Goal: Leave review/rating: Share an evaluation or opinion about a product, service, or content

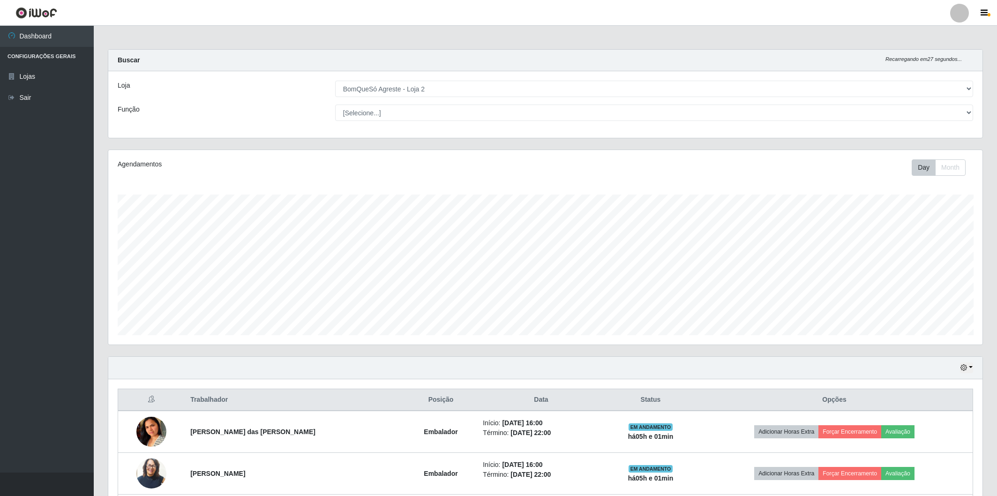
select select "214"
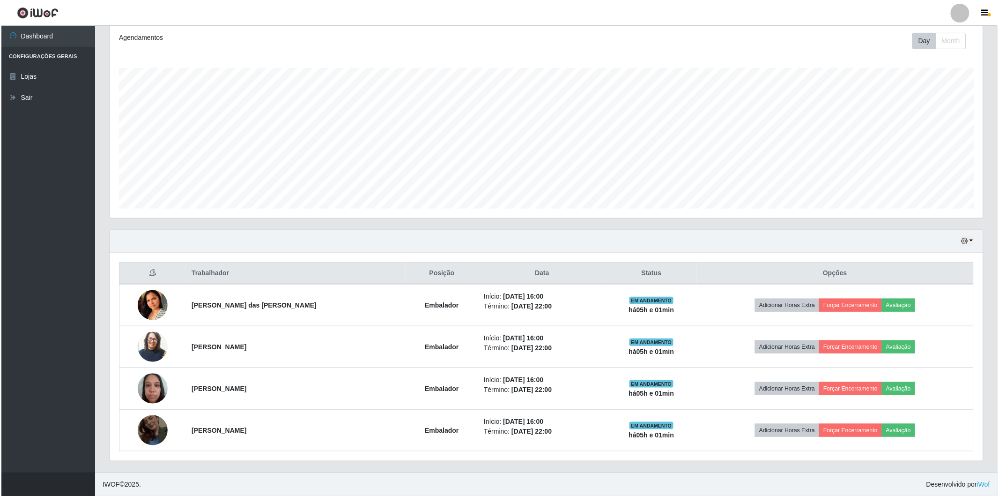
scroll to position [194, 874]
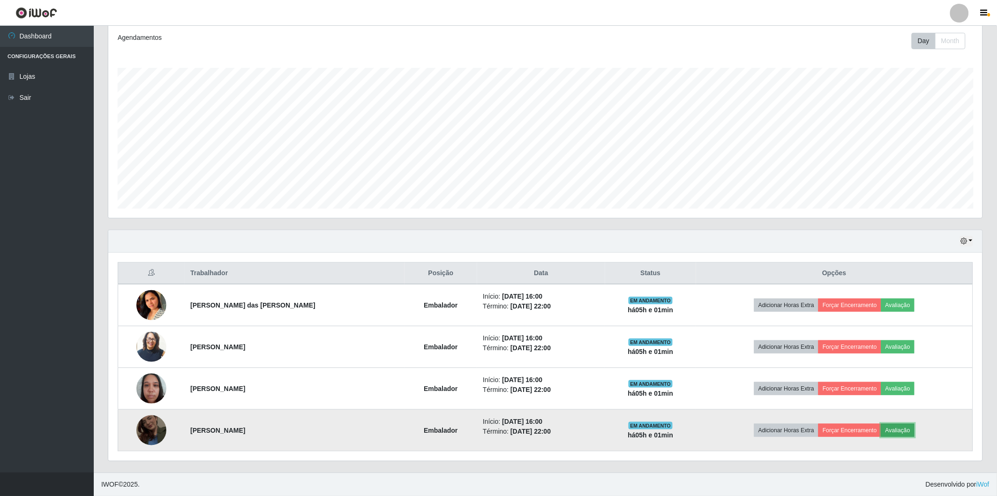
click at [881, 429] on button "Avaliação" at bounding box center [897, 430] width 33 height 13
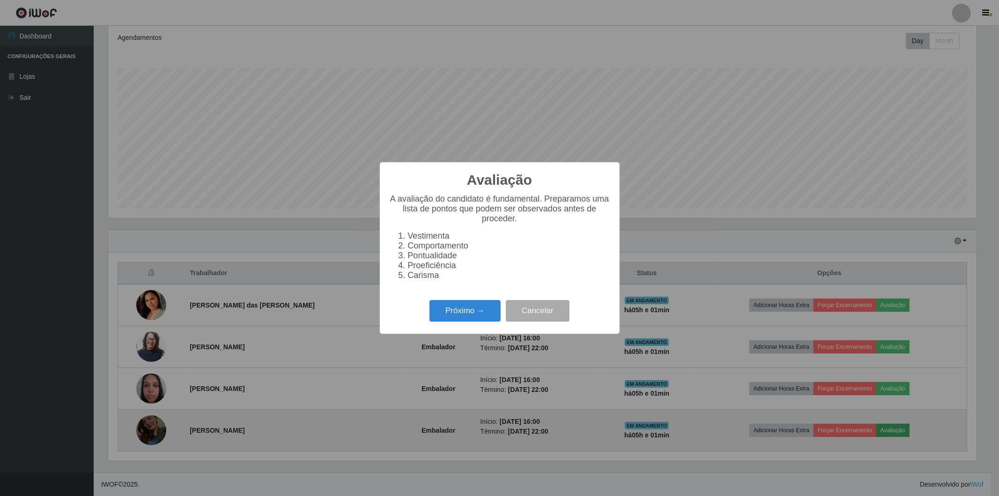
scroll to position [194, 868]
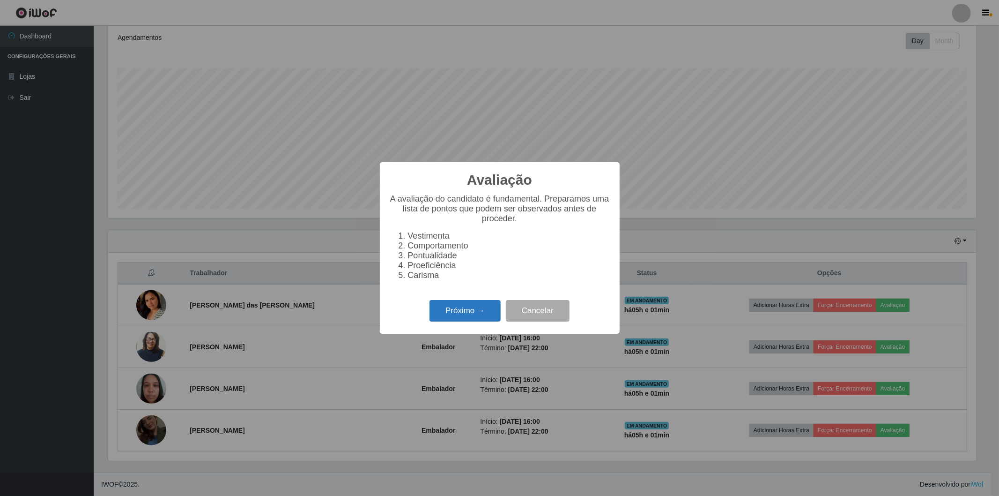
click at [475, 312] on button "Próximo →" at bounding box center [465, 311] width 71 height 22
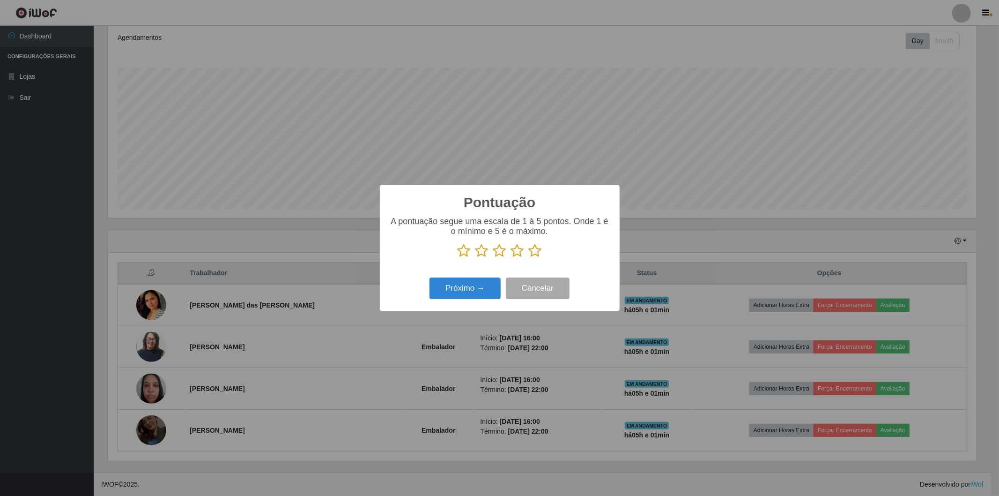
click at [531, 252] on icon at bounding box center [535, 251] width 13 height 14
click at [529, 258] on input "radio" at bounding box center [529, 258] width 0 height 0
click at [475, 283] on button "Próximo →" at bounding box center [465, 288] width 71 height 22
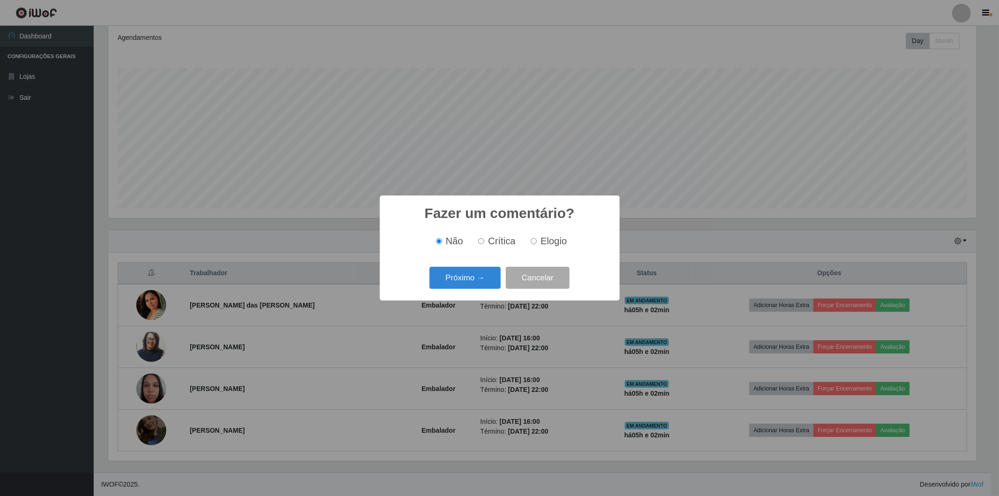
click at [475, 283] on button "Próximo →" at bounding box center [465, 278] width 71 height 22
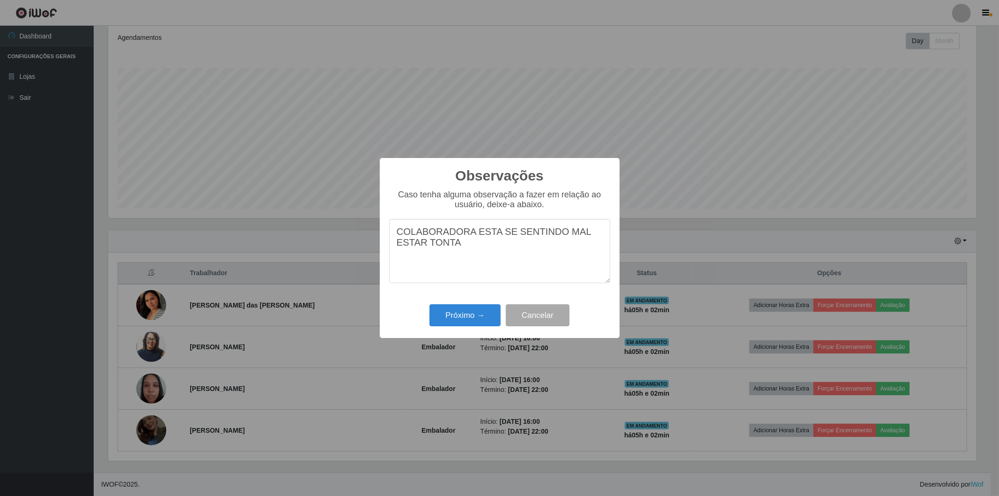
click at [423, 248] on textarea "COLABORADORA ESTA SE SENTINDO MAL ESTAR TONTA" at bounding box center [499, 251] width 221 height 64
click at [462, 249] on textarea "COLABORADORA ESTA SE SENTINDO MAL ESTAR, TONTA" at bounding box center [499, 251] width 221 height 64
type textarea "COLABORADORA ESTA SE SENTINDO MAL ESTAR, TONTA, COM VONTADE DE VOMITAR POR ESTE…"
click at [465, 311] on button "Próximo →" at bounding box center [465, 315] width 71 height 22
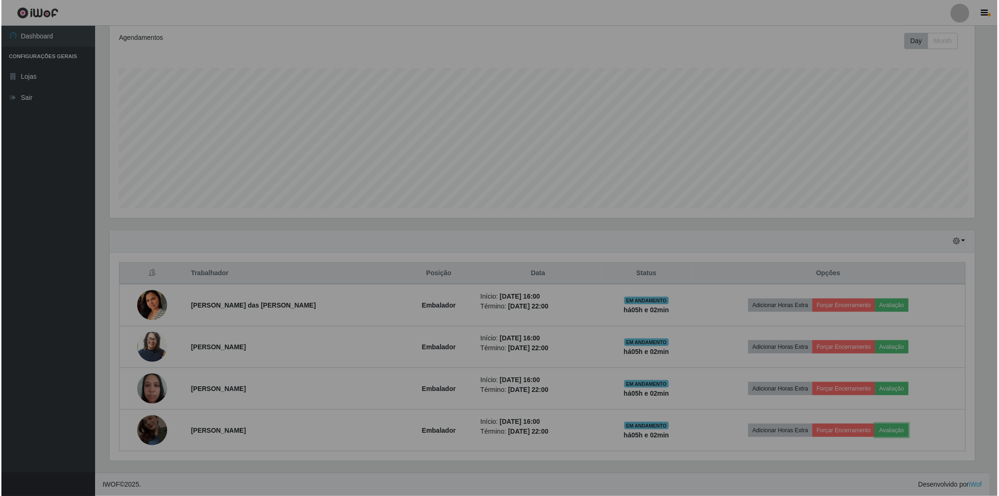
scroll to position [194, 874]
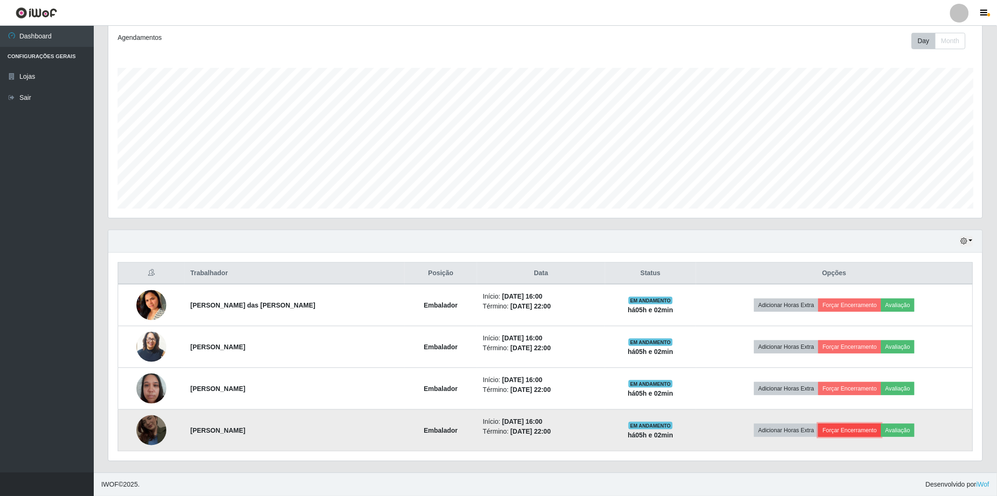
click at [836, 433] on button "Forçar Encerramento" at bounding box center [849, 430] width 63 height 13
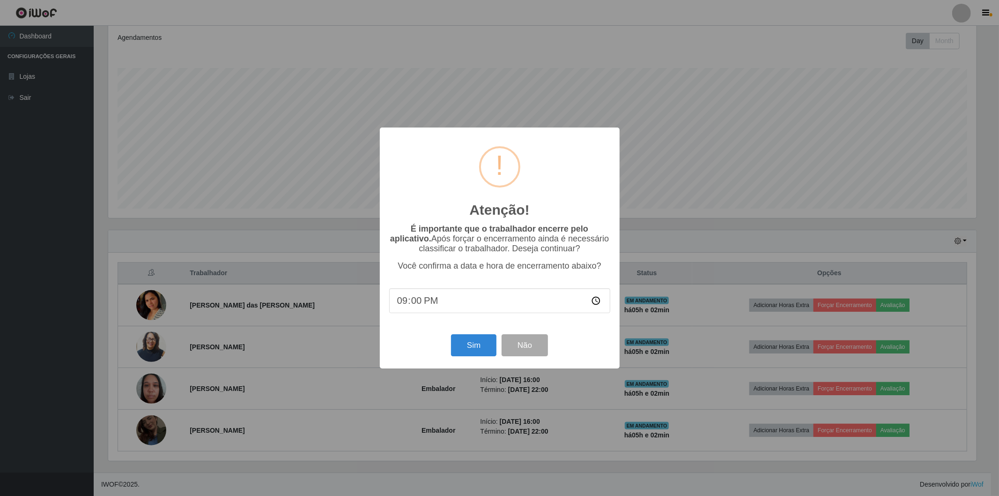
type input "21:03"
click at [479, 344] on button "Sim" at bounding box center [473, 345] width 45 height 22
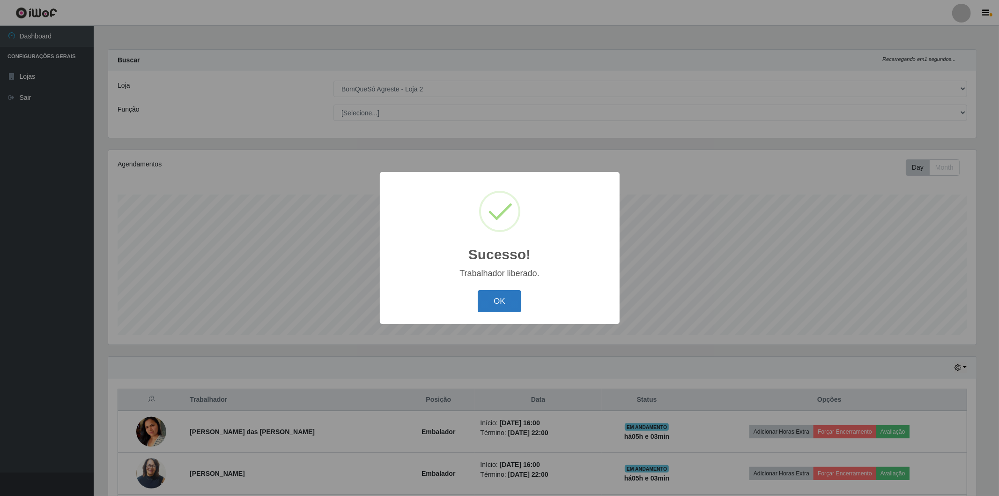
click at [489, 298] on button "OK" at bounding box center [500, 301] width 44 height 22
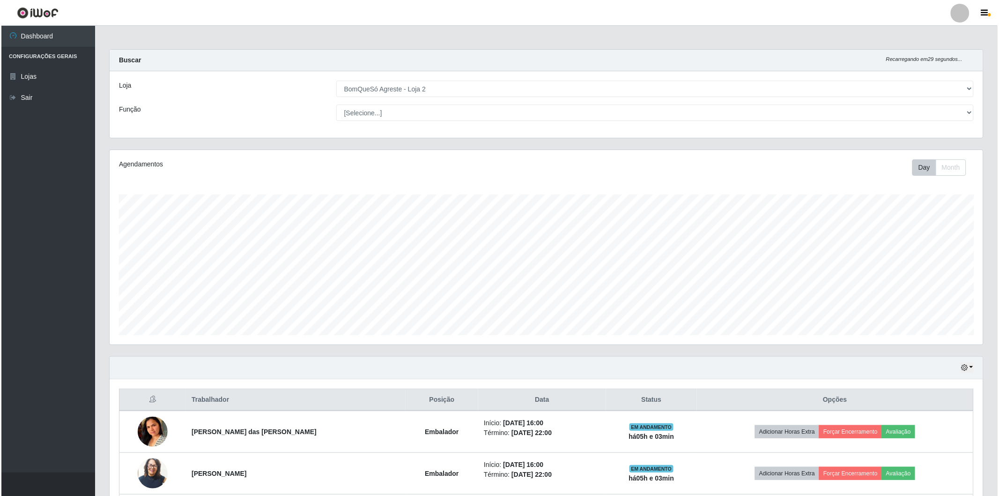
scroll to position [85, 0]
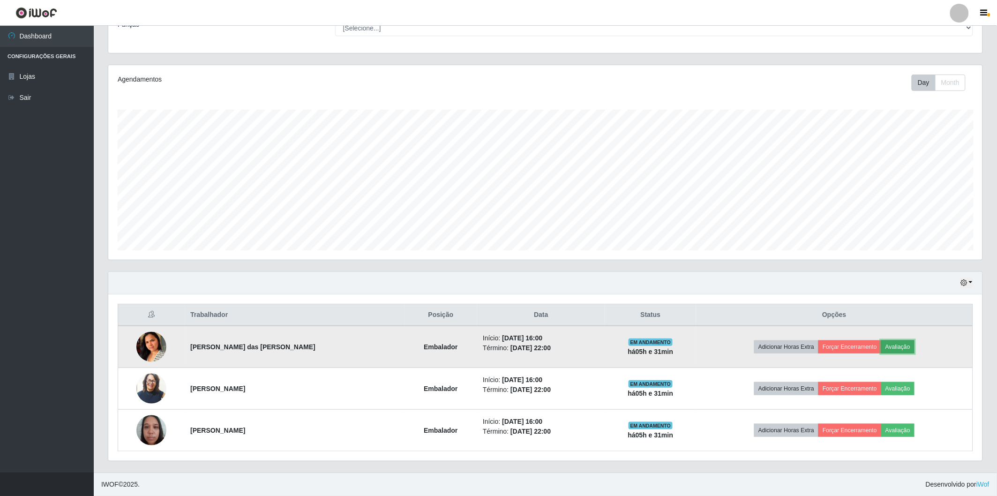
click at [895, 341] on button "Avaliação" at bounding box center [897, 346] width 33 height 13
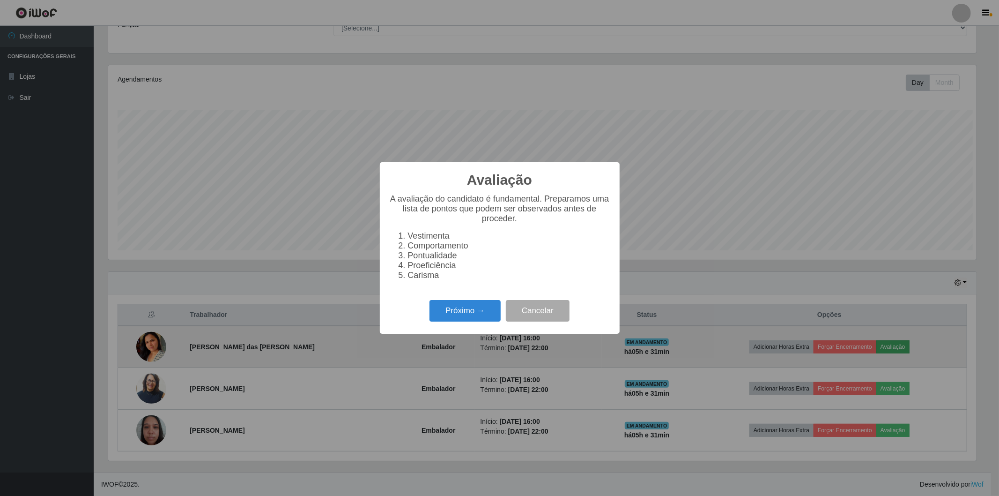
scroll to position [194, 868]
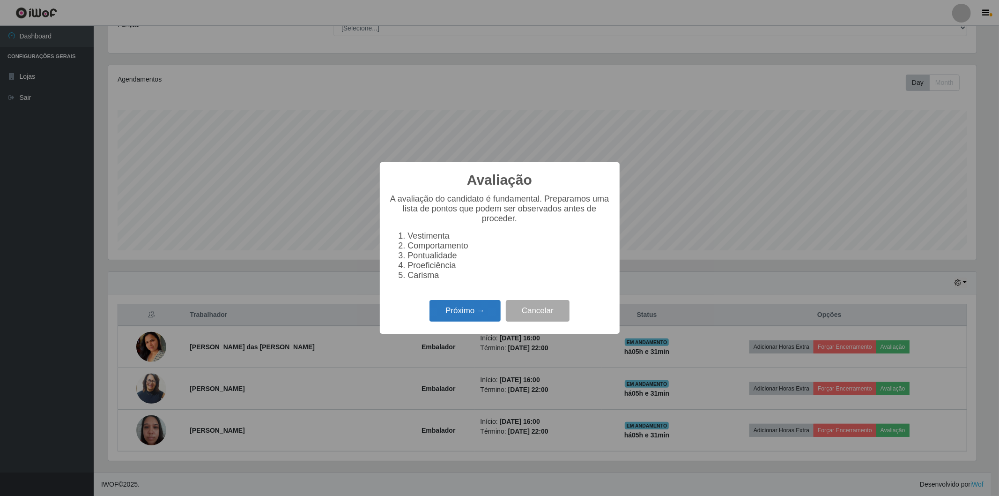
click at [449, 316] on button "Próximo →" at bounding box center [465, 311] width 71 height 22
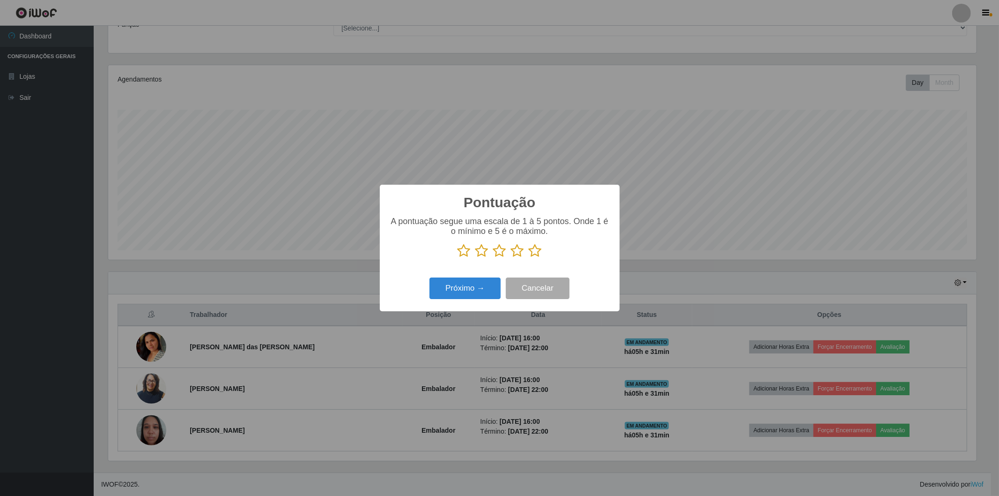
scroll to position [468349, 467674]
click at [539, 250] on icon at bounding box center [535, 251] width 13 height 14
click at [529, 258] on input "radio" at bounding box center [529, 258] width 0 height 0
click at [479, 292] on button "Próximo →" at bounding box center [465, 288] width 71 height 22
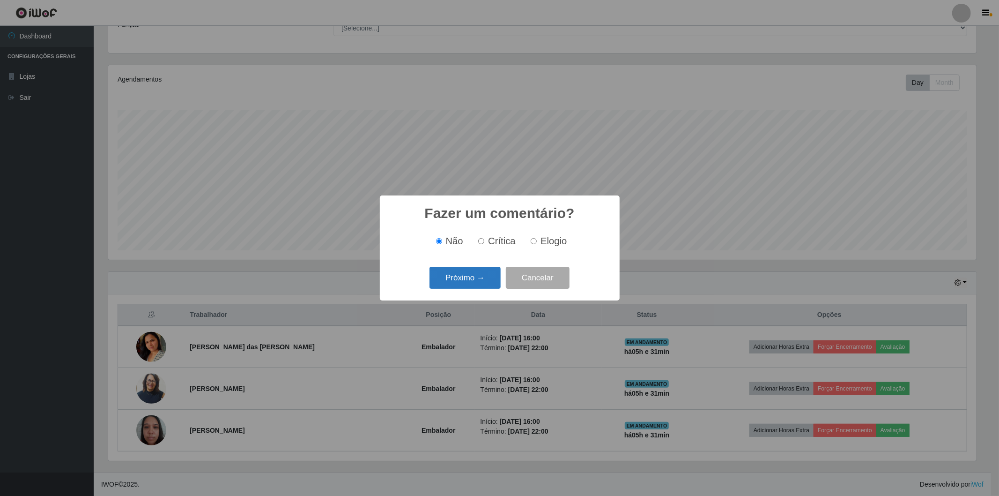
click at [480, 279] on button "Próximo →" at bounding box center [465, 278] width 71 height 22
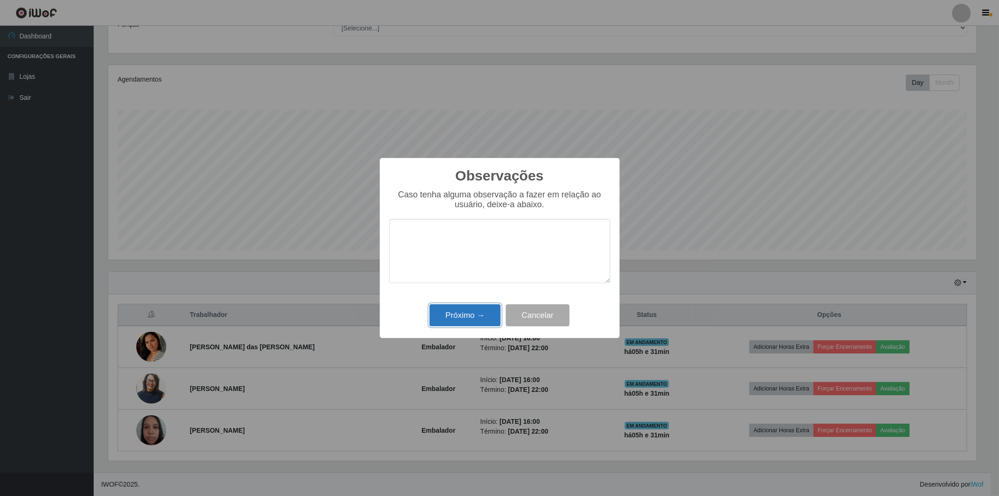
click at [470, 320] on button "Próximo →" at bounding box center [465, 315] width 71 height 22
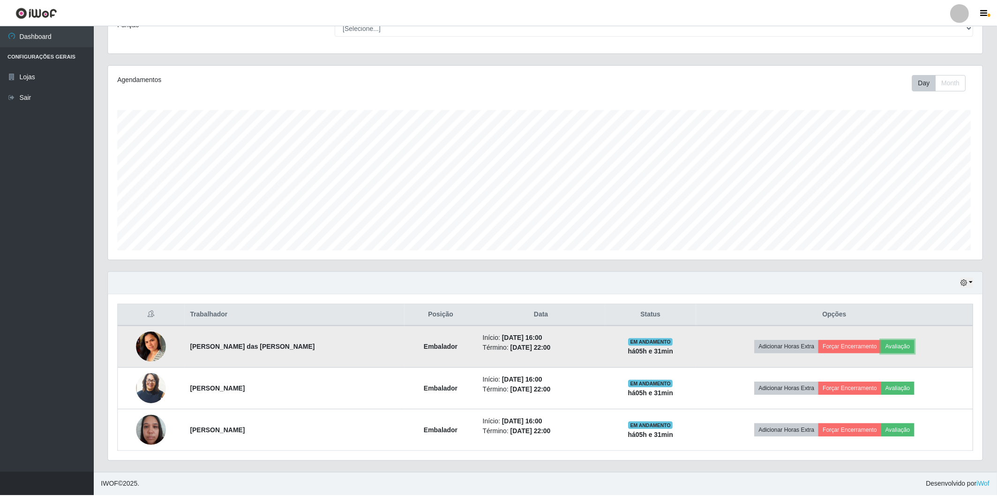
scroll to position [194, 874]
click at [851, 343] on button "Forçar Encerramento" at bounding box center [849, 346] width 63 height 13
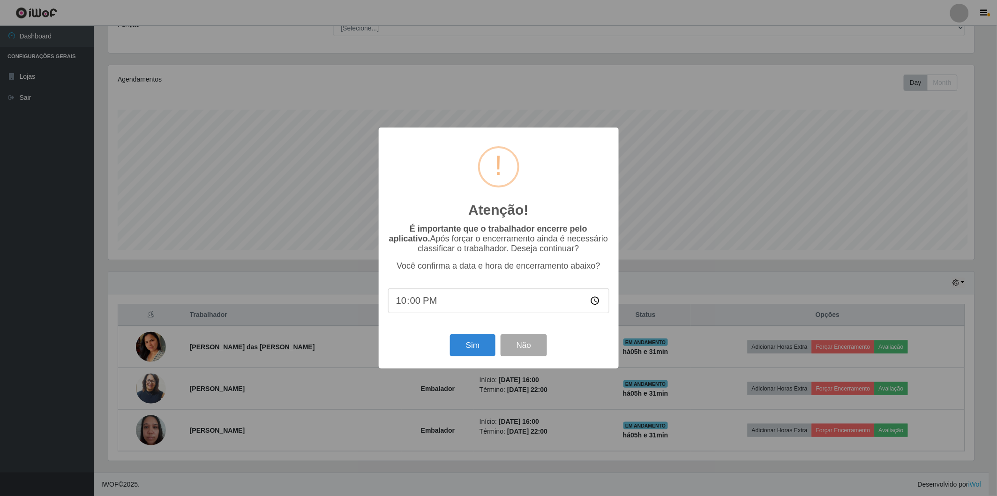
scroll to position [194, 868]
click at [473, 342] on button "Sim" at bounding box center [473, 345] width 45 height 22
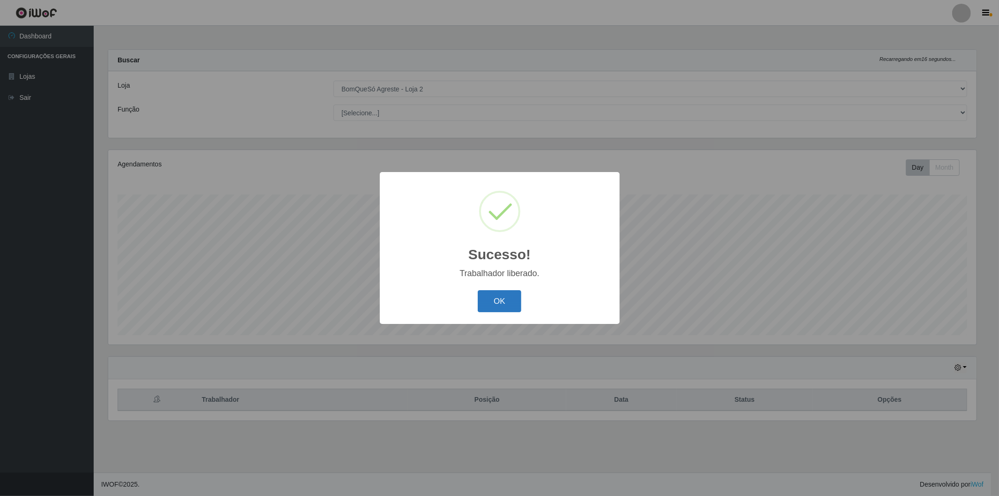
click at [511, 305] on button "OK" at bounding box center [500, 301] width 44 height 22
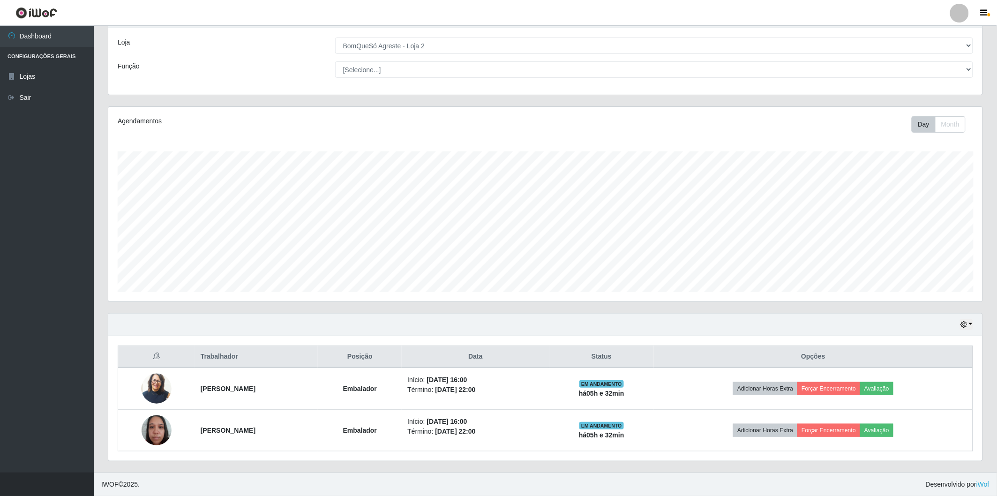
scroll to position [194, 874]
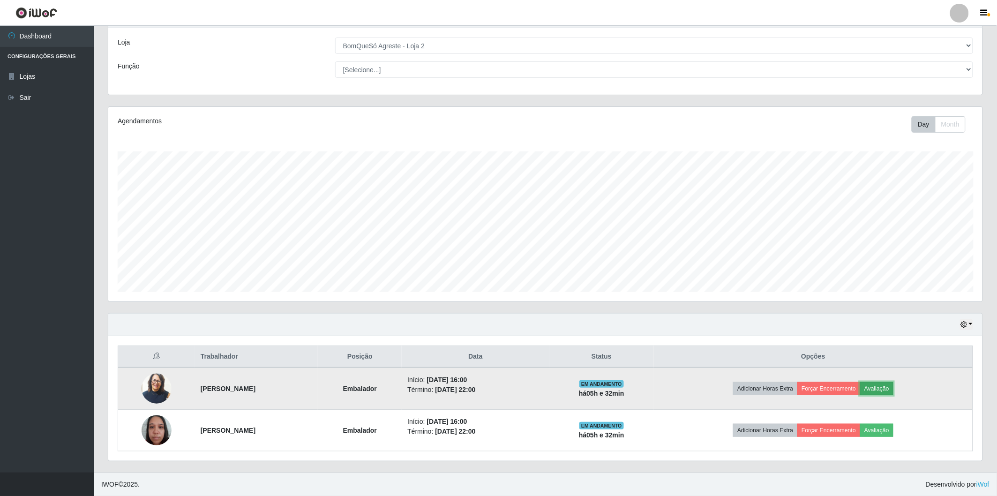
click at [892, 384] on button "Avaliação" at bounding box center [876, 388] width 33 height 13
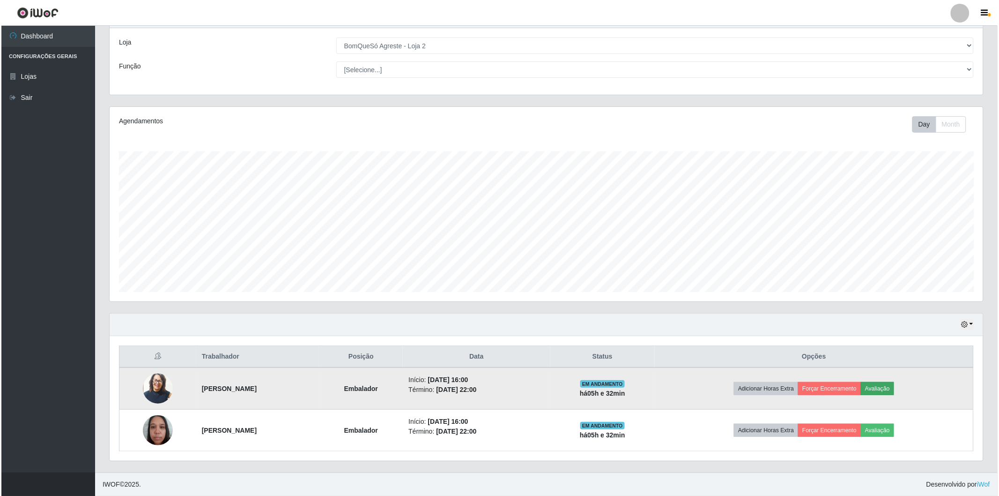
scroll to position [194, 868]
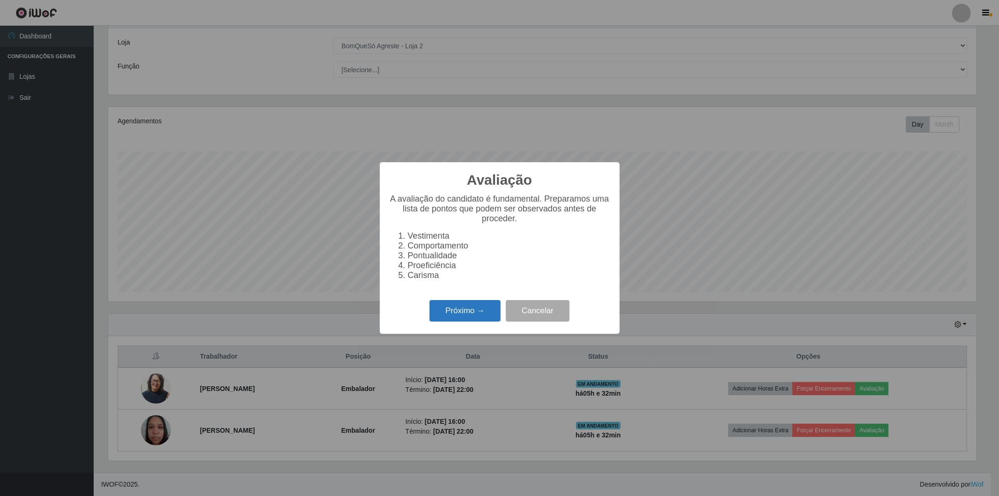
click at [460, 308] on button "Próximo →" at bounding box center [465, 311] width 71 height 22
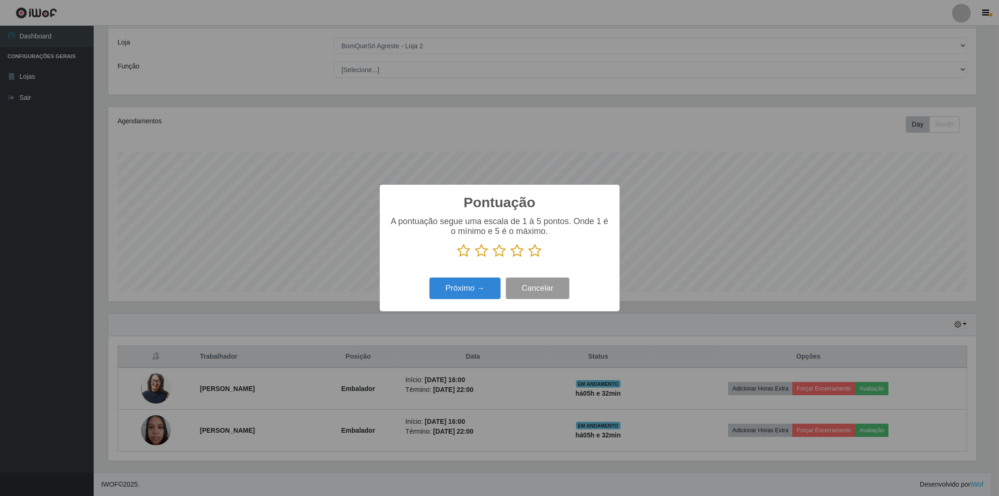
scroll to position [468349, 467674]
click at [532, 247] on icon at bounding box center [535, 251] width 13 height 14
click at [529, 258] on input "radio" at bounding box center [529, 258] width 0 height 0
click at [476, 290] on button "Próximo →" at bounding box center [465, 288] width 71 height 22
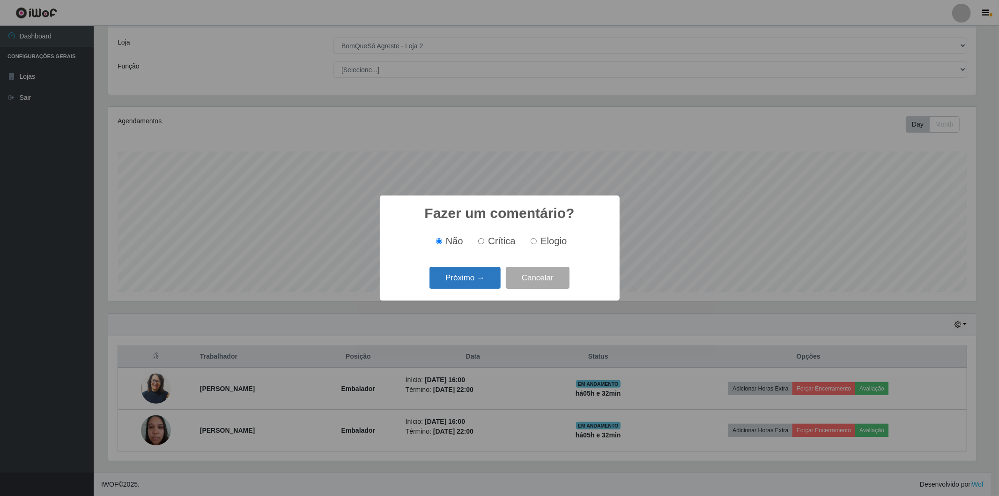
click at [469, 278] on button "Próximo →" at bounding box center [465, 278] width 71 height 22
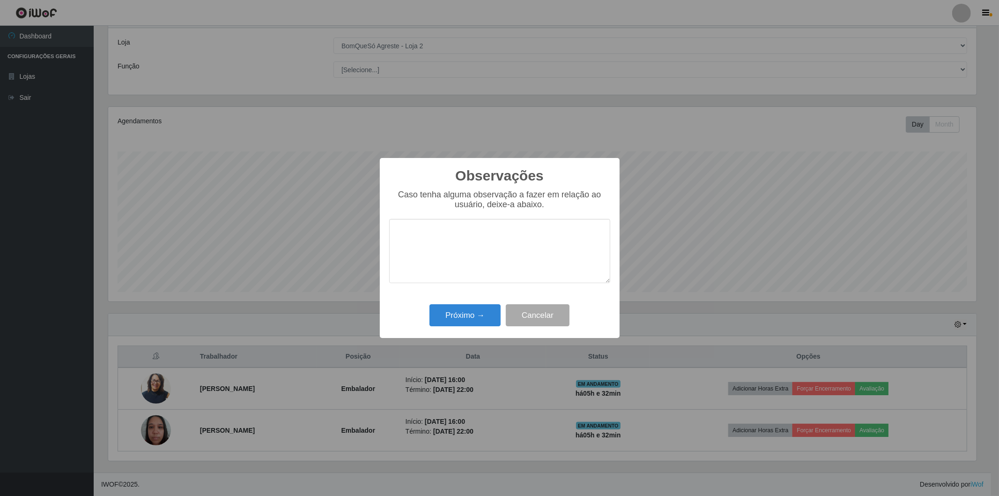
click at [470, 332] on div "Observações × Caso tenha alguma observação a fazer em relação ao usuário, deixe…" at bounding box center [500, 248] width 240 height 180
click at [470, 327] on div "Próximo → Cancelar" at bounding box center [499, 315] width 221 height 27
click at [476, 322] on button "Próximo →" at bounding box center [465, 315] width 71 height 22
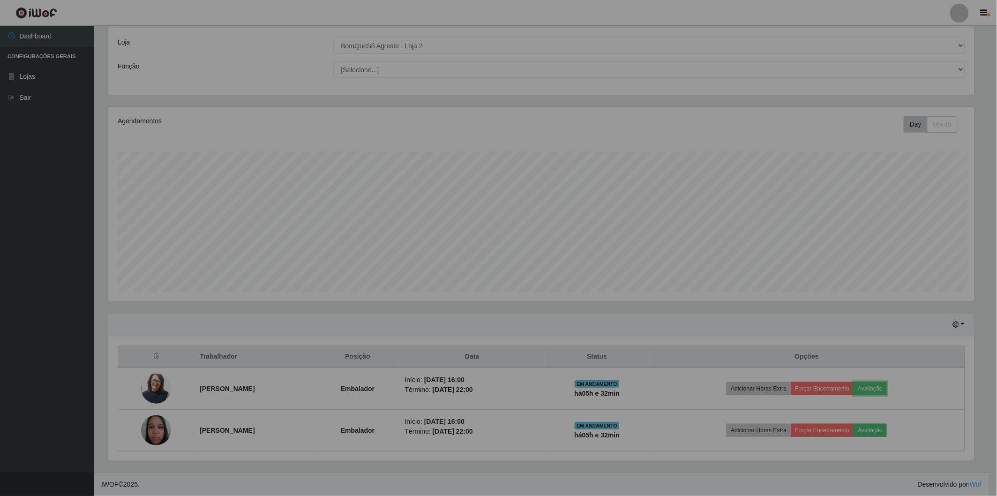
scroll to position [194, 874]
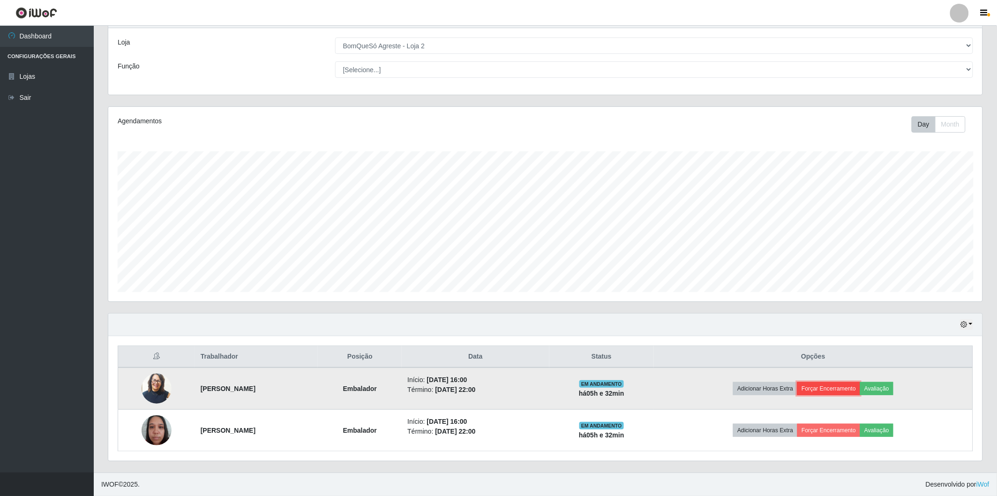
click at [857, 385] on button "Forçar Encerramento" at bounding box center [828, 388] width 63 height 13
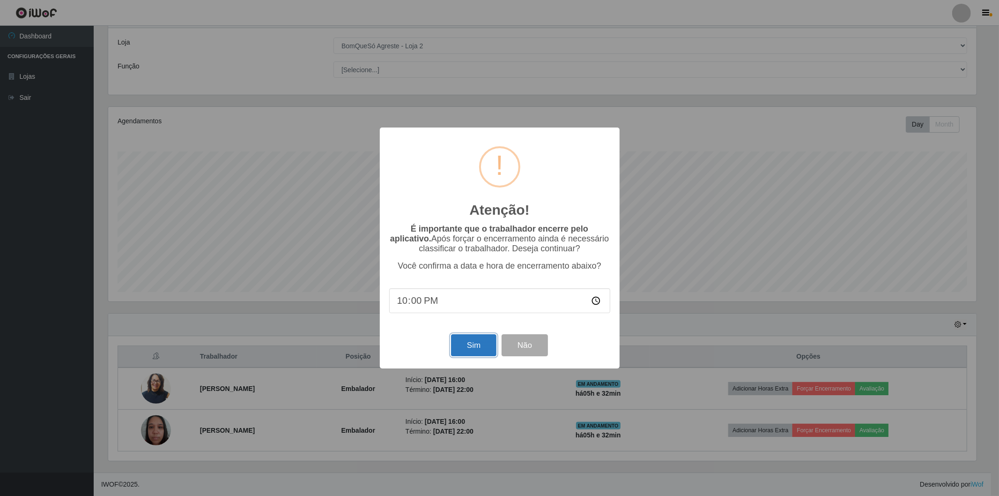
click at [494, 351] on button "Sim" at bounding box center [473, 345] width 45 height 22
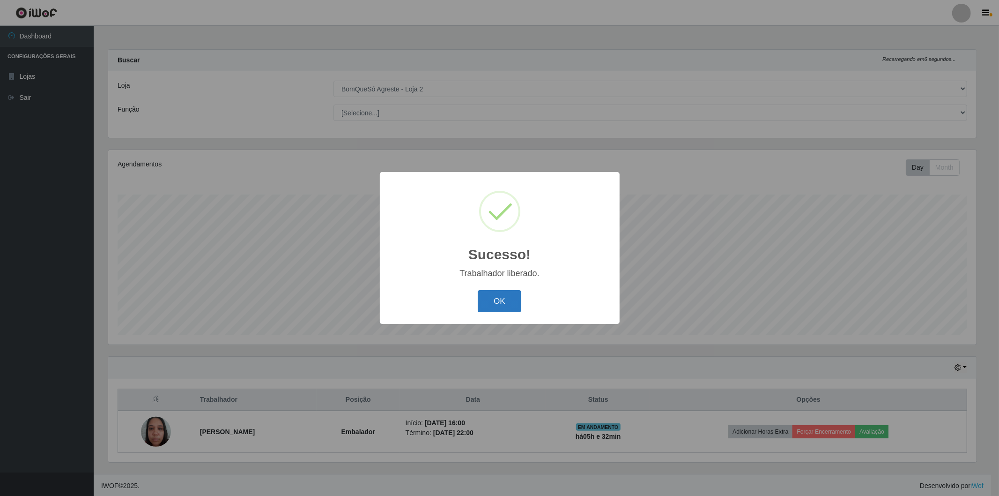
click at [509, 297] on button "OK" at bounding box center [500, 301] width 44 height 22
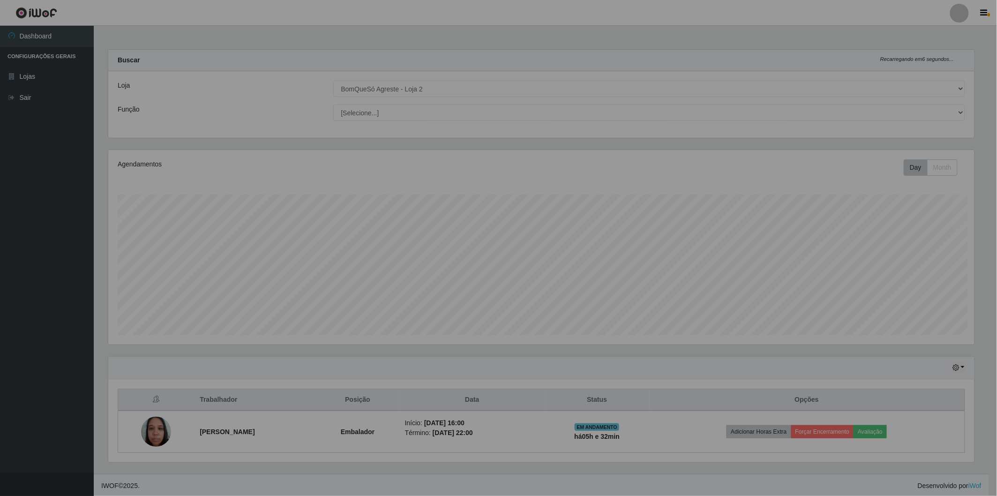
scroll to position [0, 0]
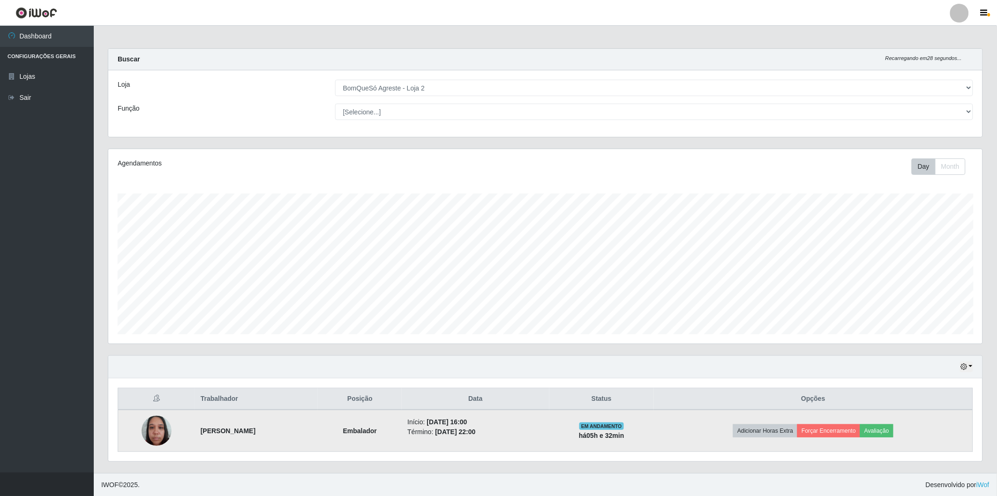
click at [887, 442] on td "Adicionar Horas Extra Forçar Encerramento Avaliação" at bounding box center [813, 431] width 319 height 42
click at [882, 424] on button "Avaliação" at bounding box center [876, 430] width 33 height 13
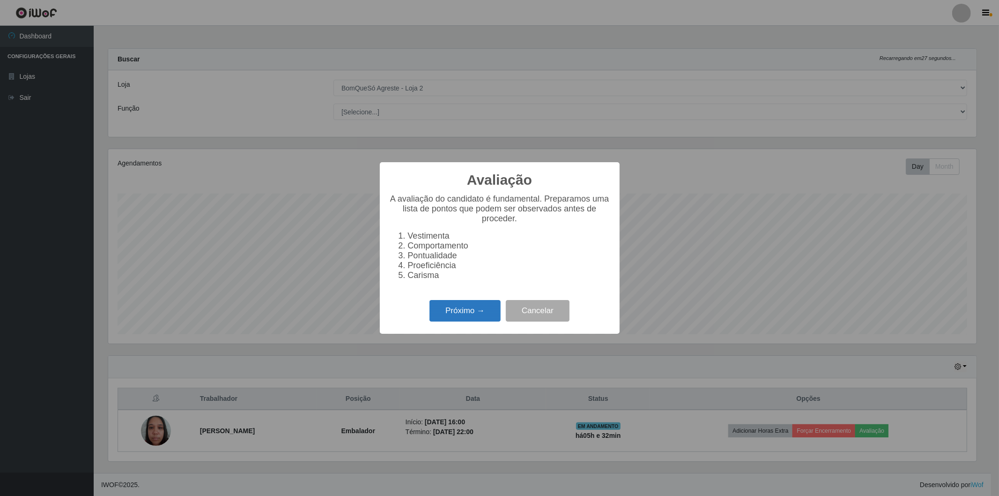
click at [440, 311] on button "Próximo →" at bounding box center [465, 311] width 71 height 22
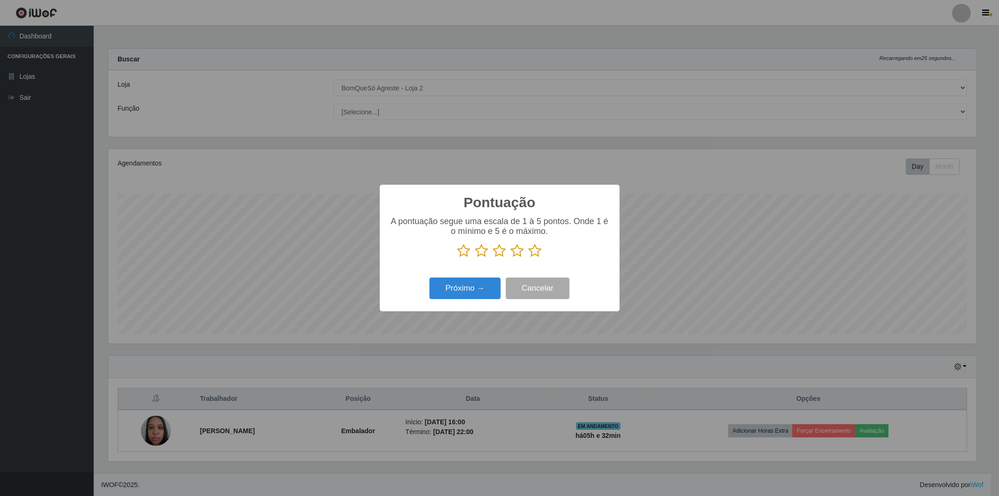
click at [533, 247] on icon at bounding box center [535, 251] width 13 height 14
click at [529, 258] on input "radio" at bounding box center [529, 258] width 0 height 0
click at [453, 293] on button "Próximo →" at bounding box center [465, 288] width 71 height 22
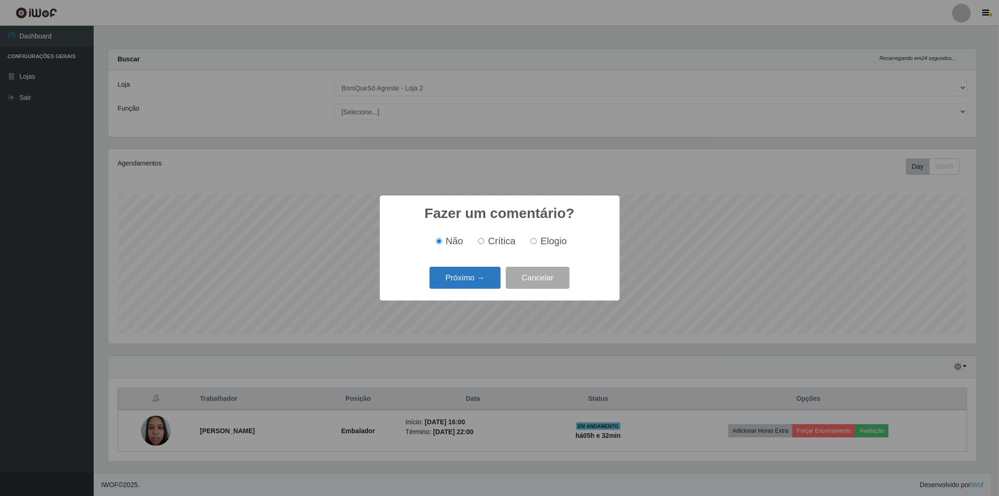
click at [469, 286] on button "Próximo →" at bounding box center [465, 278] width 71 height 22
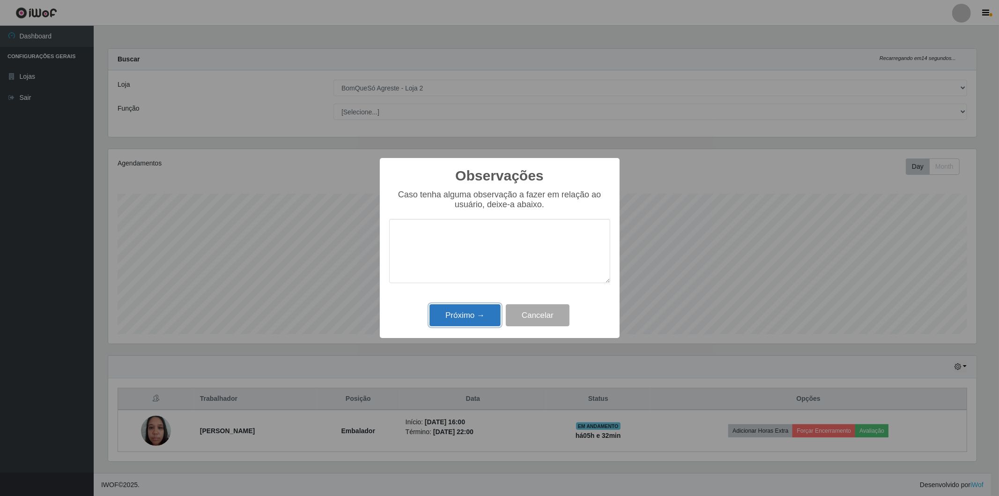
click at [452, 315] on button "Próximo →" at bounding box center [465, 315] width 71 height 22
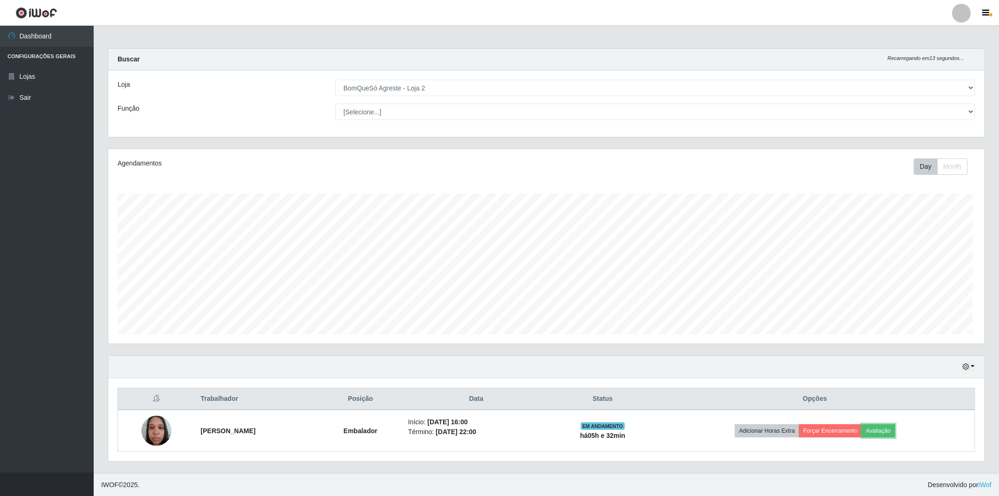
scroll to position [194, 874]
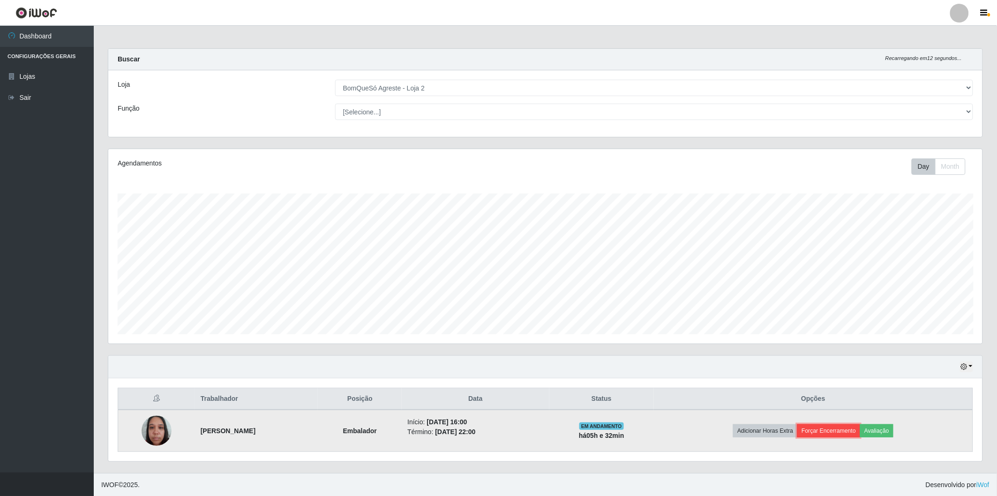
click at [827, 433] on button "Forçar Encerramento" at bounding box center [828, 430] width 63 height 13
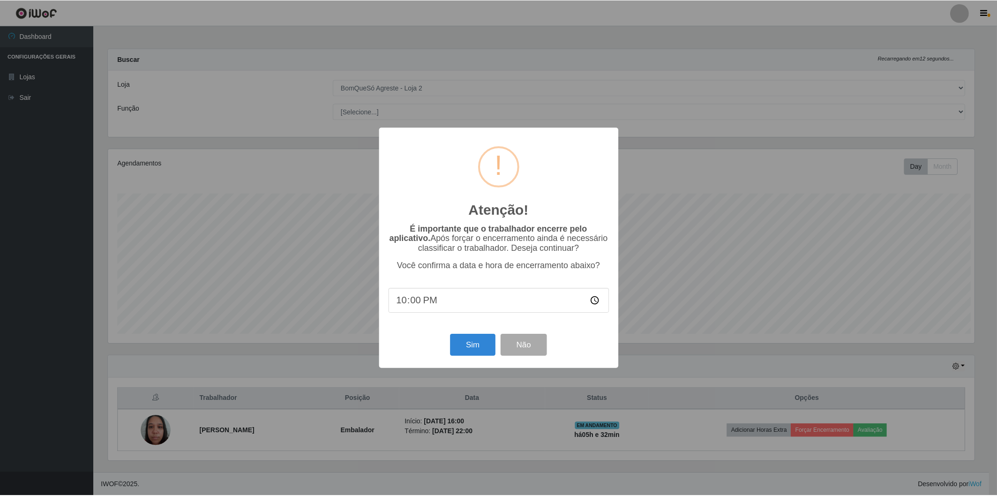
scroll to position [194, 868]
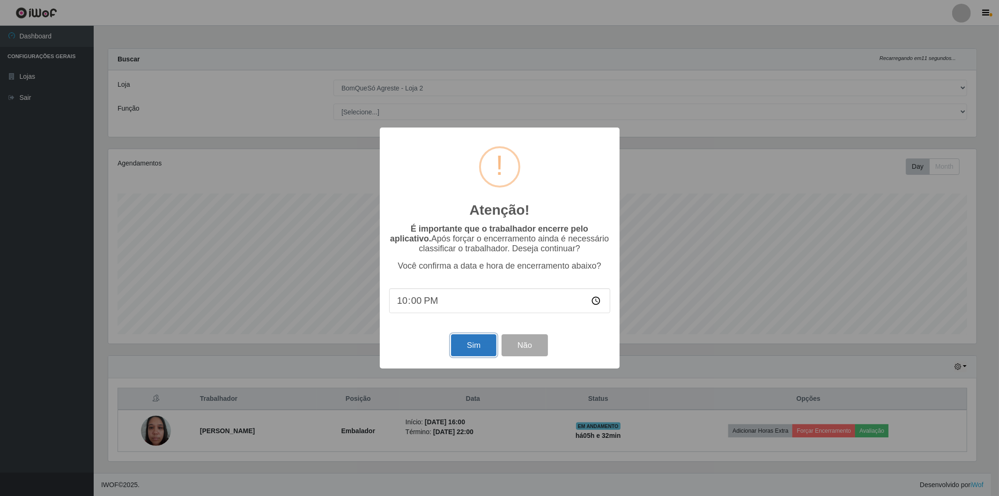
click at [465, 350] on button "Sim" at bounding box center [473, 345] width 45 height 22
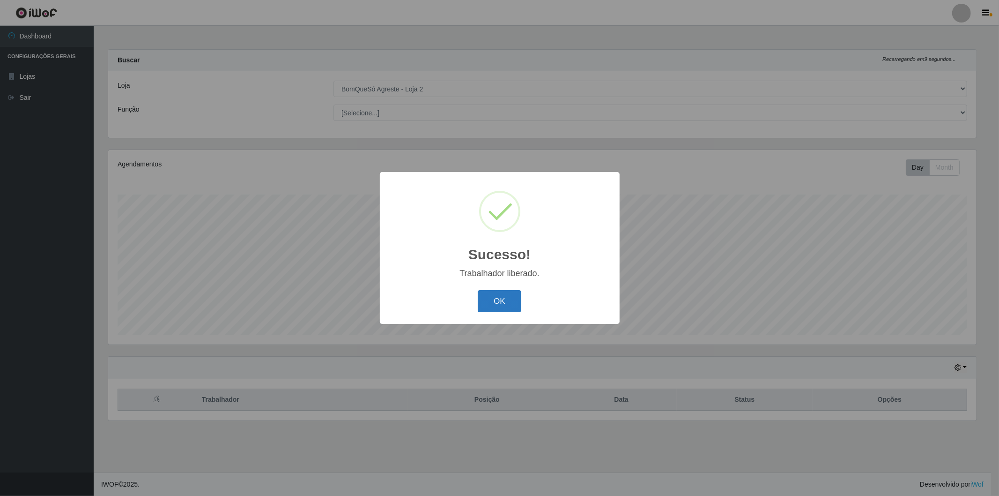
click at [510, 302] on button "OK" at bounding box center [500, 301] width 44 height 22
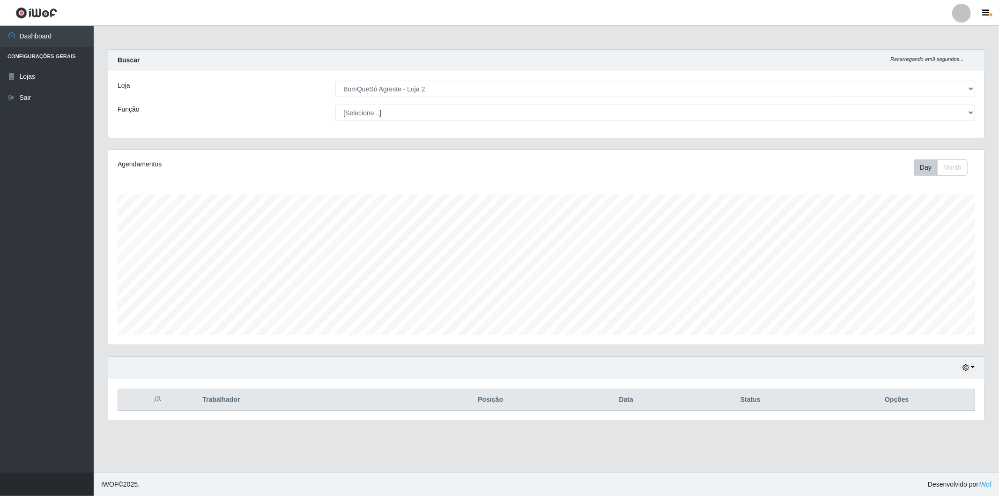
scroll to position [194, 877]
click at [973, 374] on div "Hoje 1 dia 3 dias 1 Semana Não encerrados" at bounding box center [546, 368] width 877 height 22
click at [973, 365] on button "button" at bounding box center [968, 367] width 13 height 11
click at [930, 350] on button "Não encerrados" at bounding box center [938, 351] width 74 height 19
